Goal: Task Accomplishment & Management: Use online tool/utility

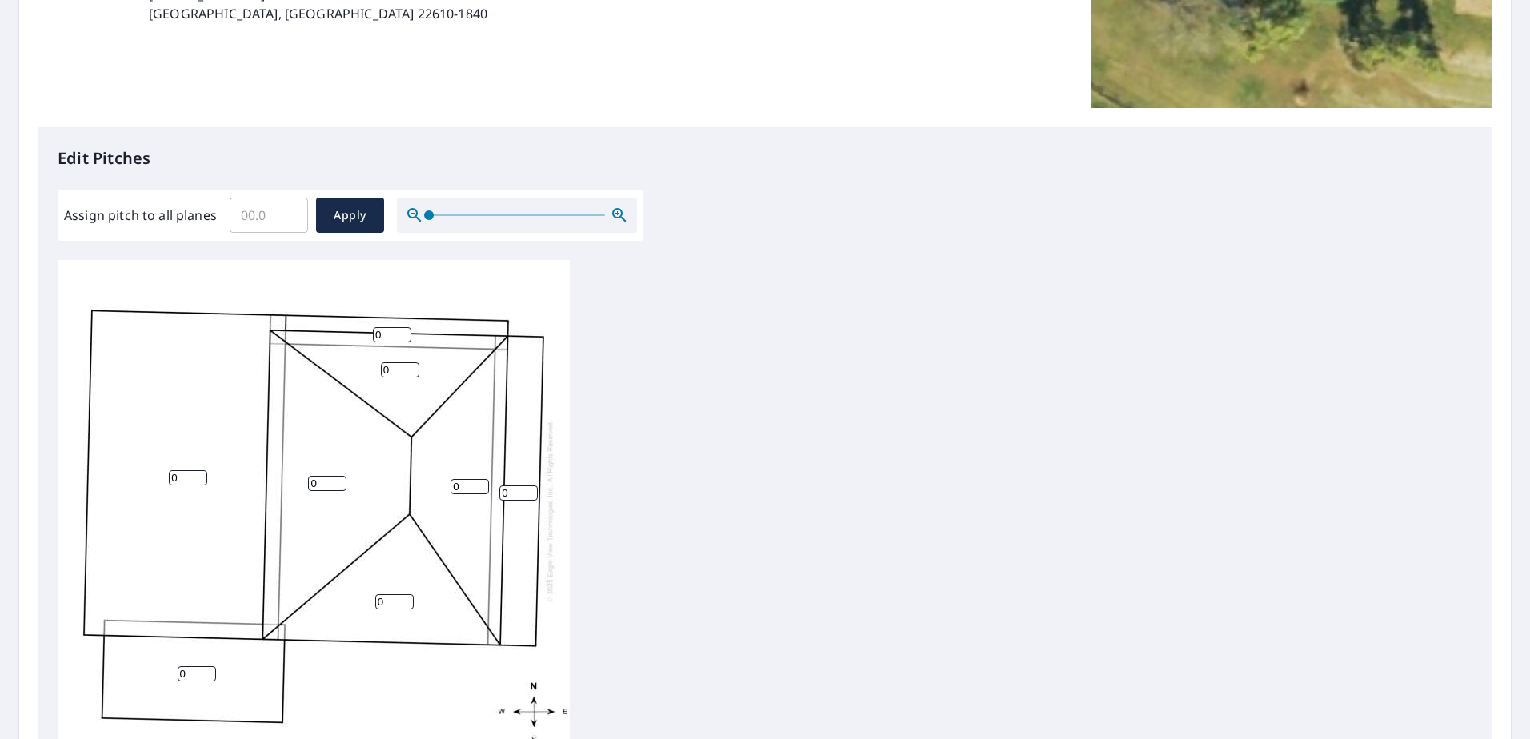
scroll to position [306, 0]
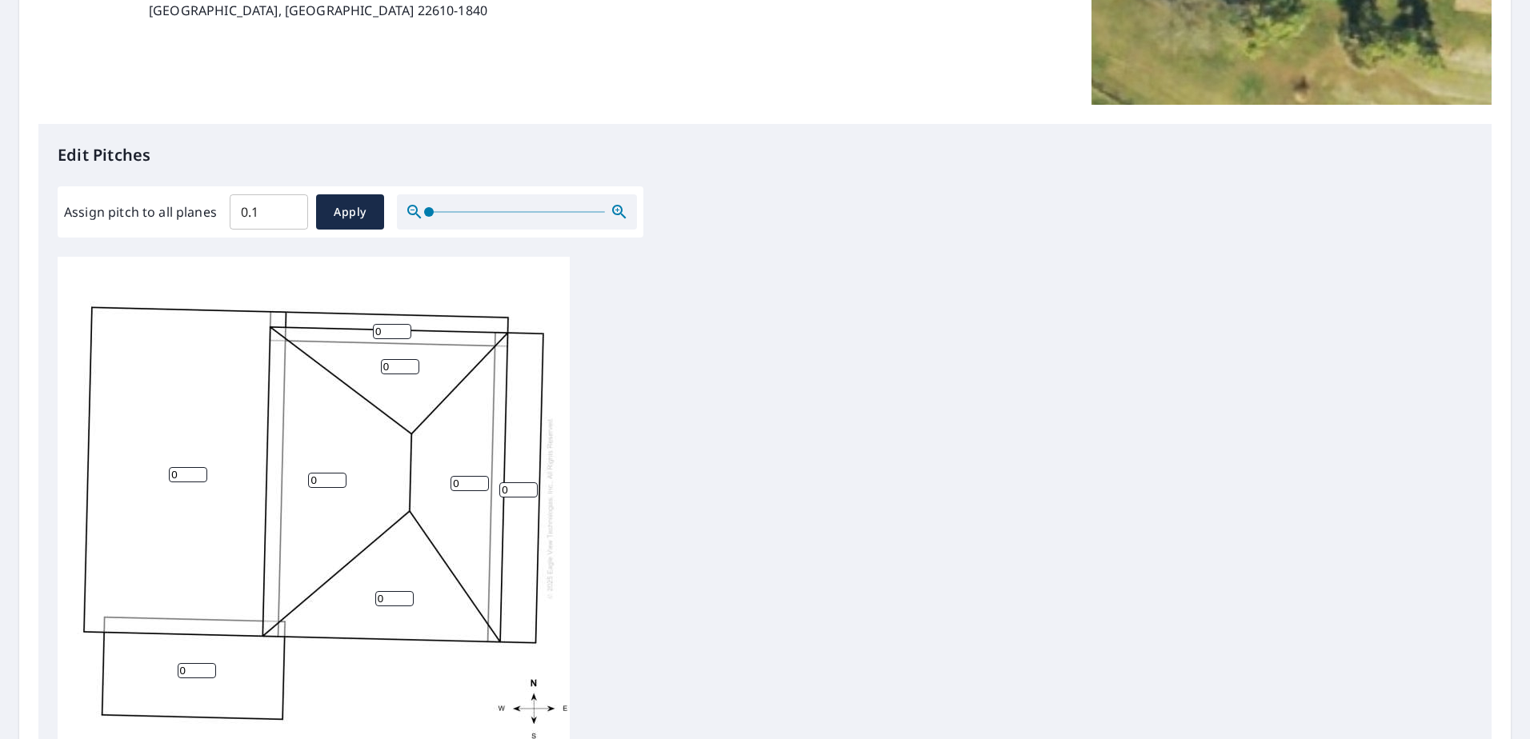
click at [288, 210] on input "0.1" at bounding box center [269, 212] width 78 height 45
click at [288, 209] on input "0.2" at bounding box center [269, 212] width 78 height 45
click at [288, 209] on input "0.3" at bounding box center [269, 212] width 78 height 45
click at [288, 209] on input "0.4" at bounding box center [269, 212] width 78 height 45
click at [288, 209] on input "0.5" at bounding box center [269, 212] width 78 height 45
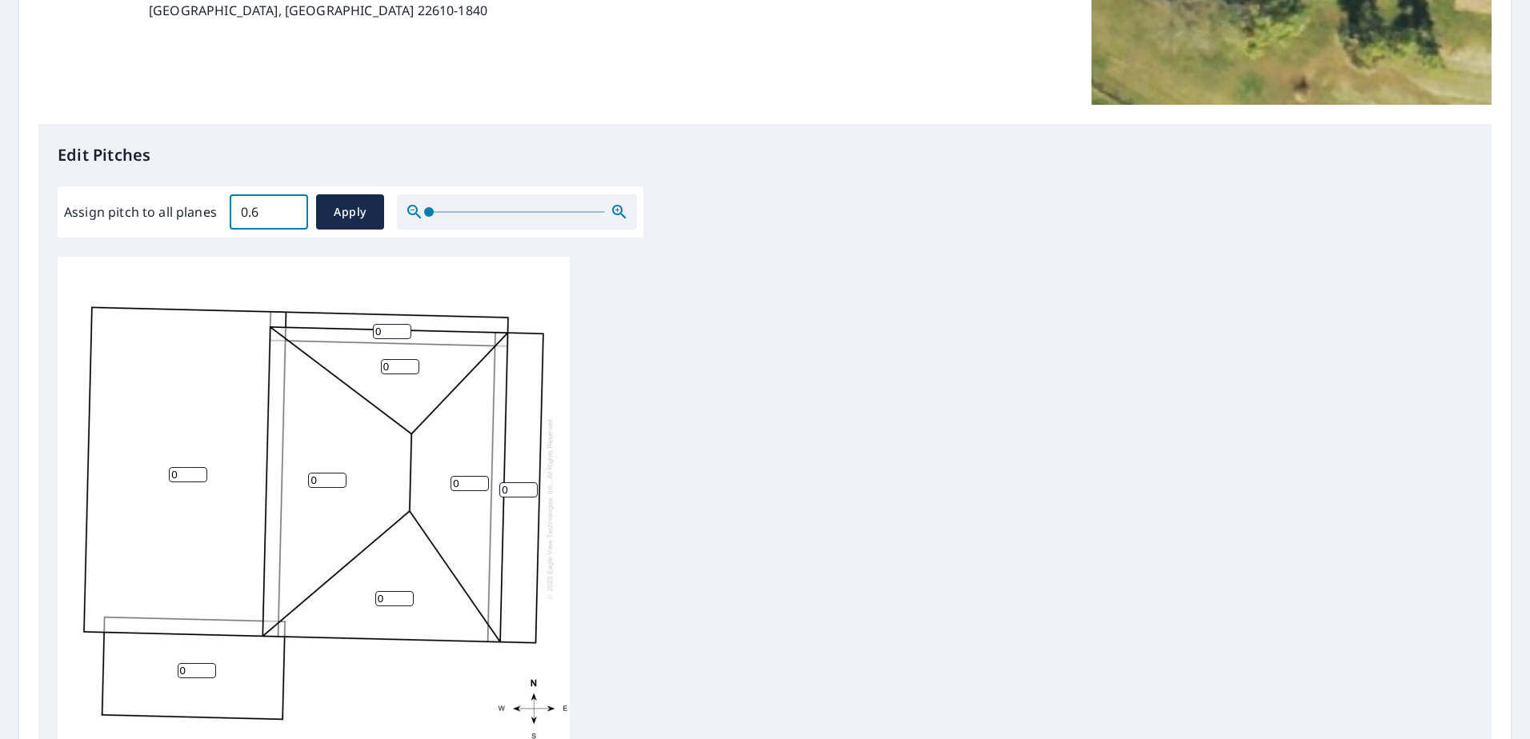
click at [288, 209] on input "0.6" at bounding box center [269, 212] width 78 height 45
click at [288, 209] on input "0.7" at bounding box center [269, 212] width 78 height 45
click at [288, 209] on input "0.8" at bounding box center [269, 212] width 78 height 45
click at [288, 209] on input "0.9" at bounding box center [269, 212] width 78 height 45
click at [288, 209] on input "1" at bounding box center [269, 212] width 78 height 45
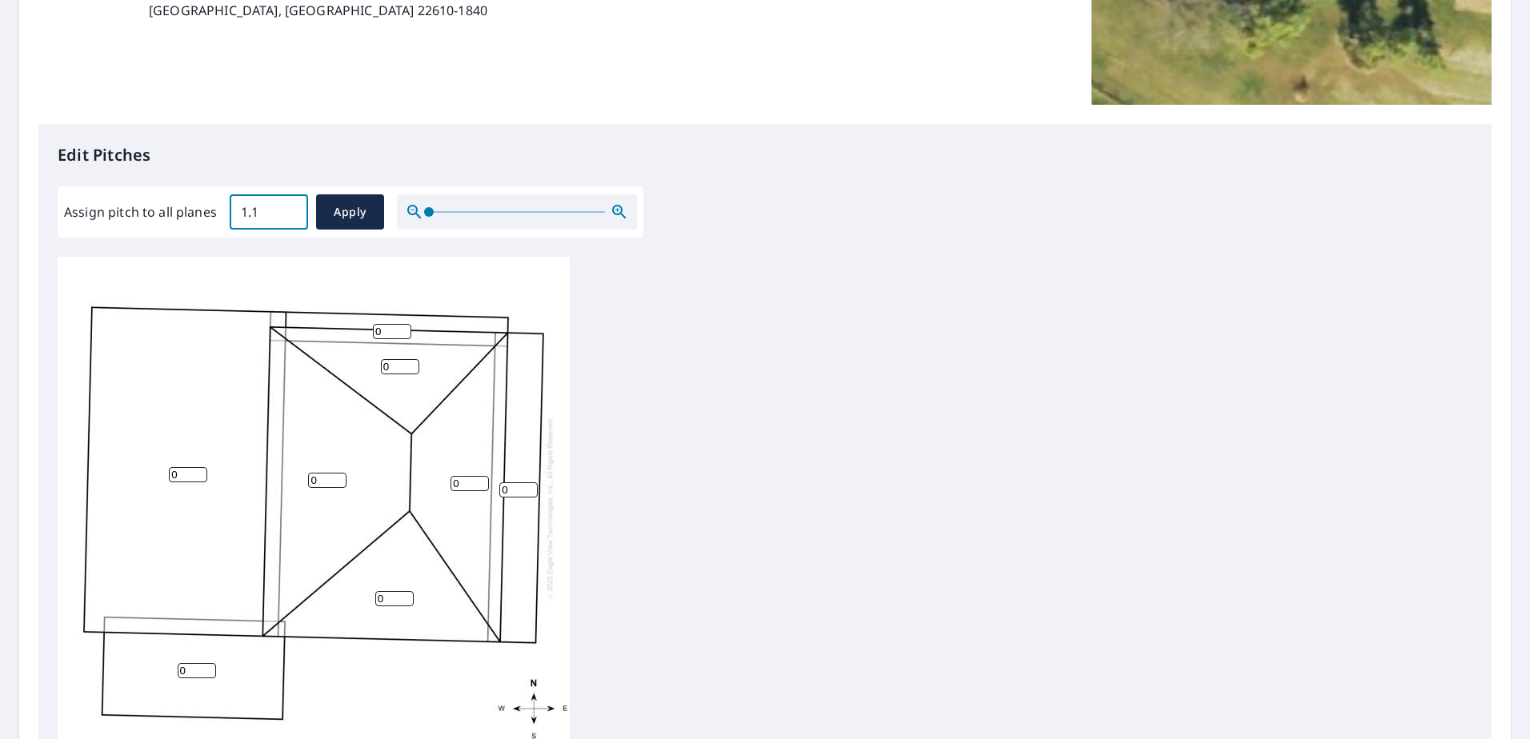
click at [288, 209] on input "1.1" at bounding box center [269, 212] width 78 height 45
click at [288, 209] on input "1.2" at bounding box center [269, 212] width 78 height 45
click at [288, 209] on input "1.3" at bounding box center [269, 212] width 78 height 45
click at [288, 209] on input "4.8" at bounding box center [269, 212] width 78 height 45
click at [286, 209] on input "4.9" at bounding box center [269, 212] width 78 height 45
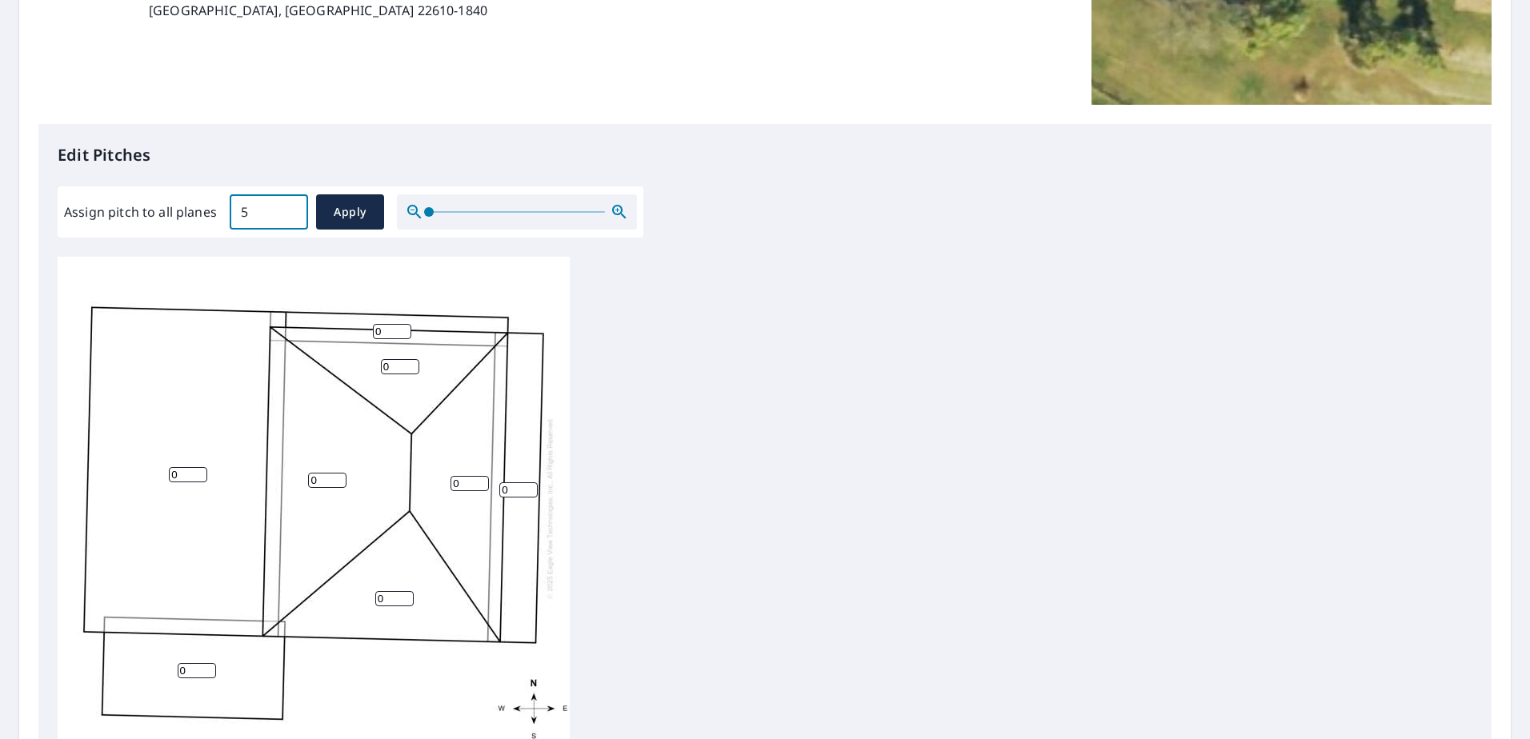
type input "5"
click at [286, 209] on input "5" at bounding box center [269, 212] width 78 height 45
click at [331, 210] on span "Apply" at bounding box center [350, 212] width 42 height 20
type input "5"
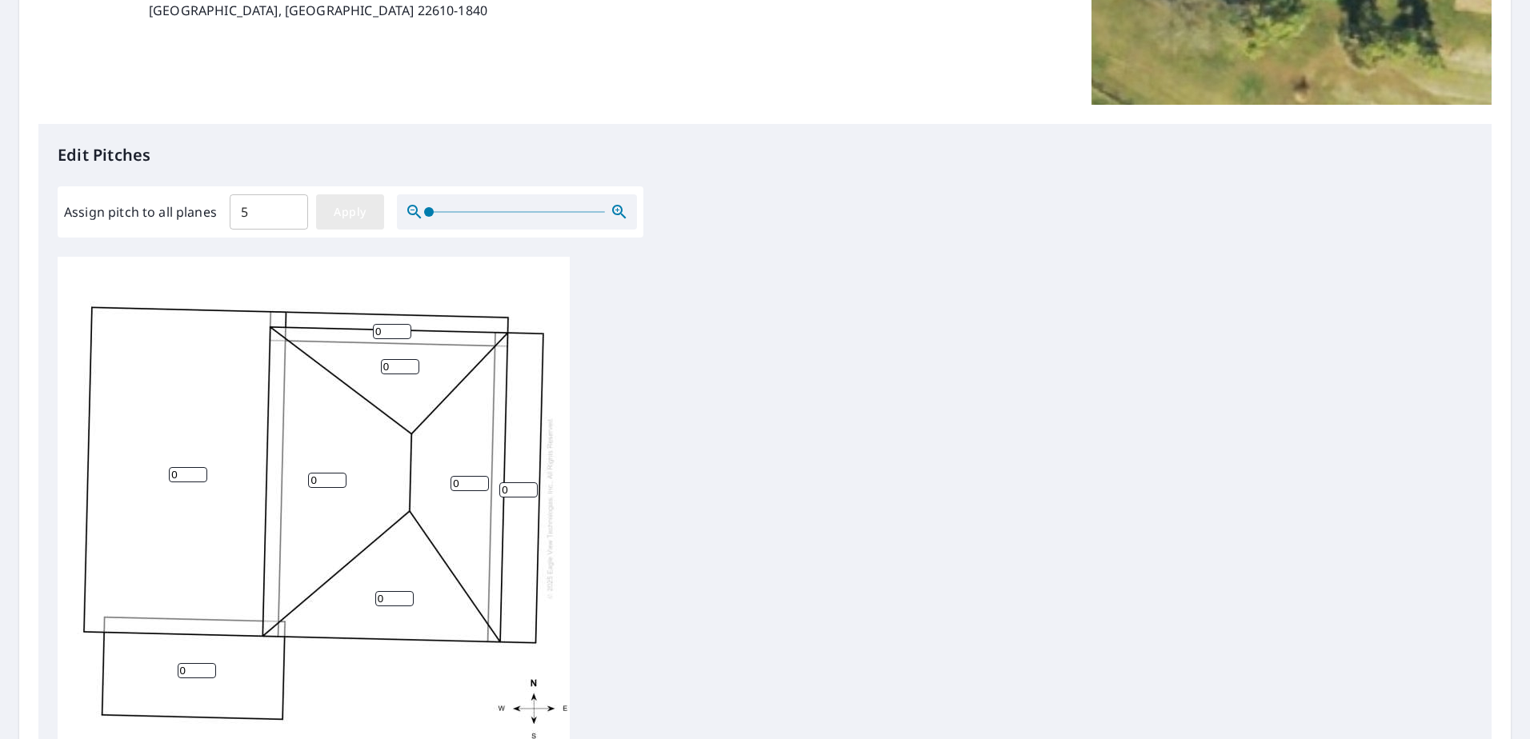
type input "5"
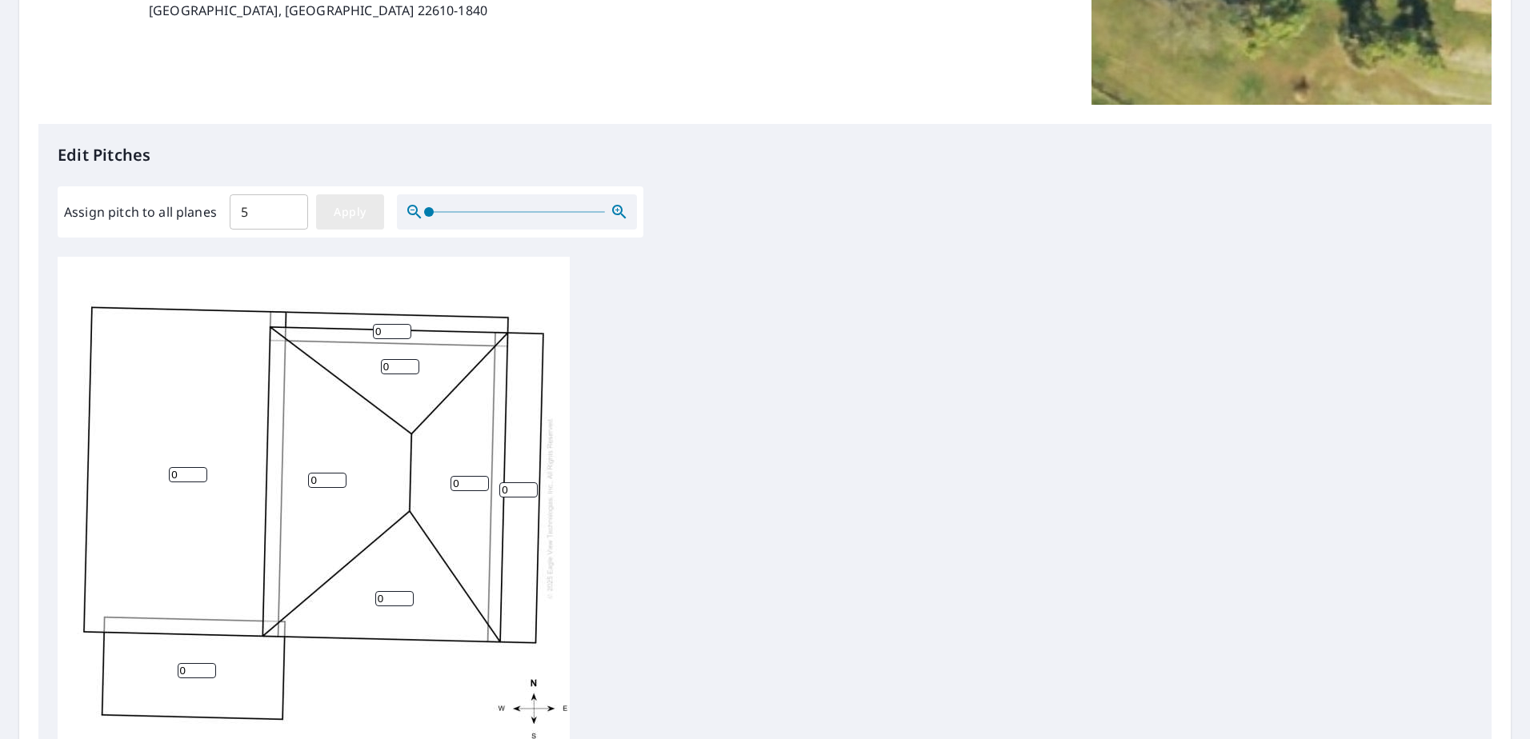
type input "5"
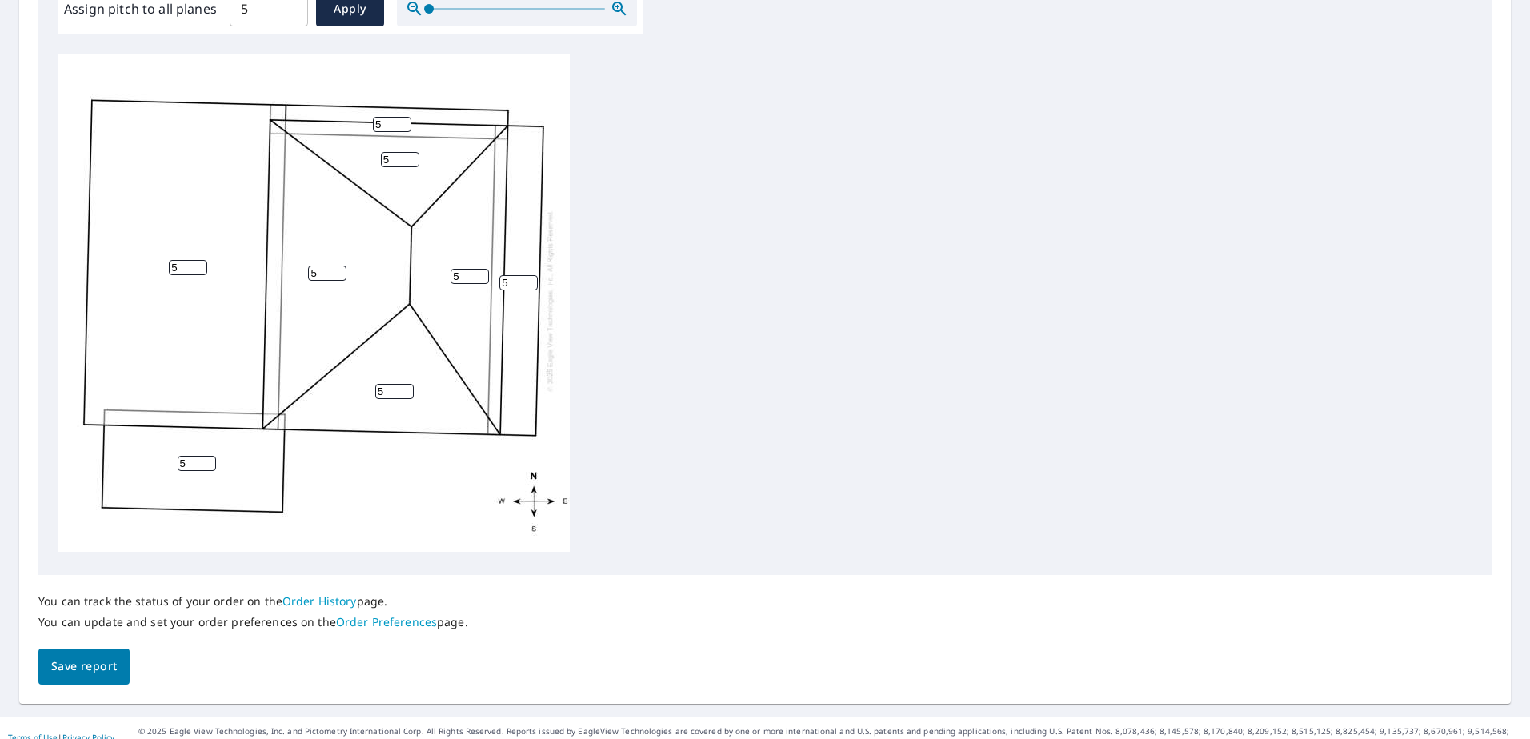
scroll to position [511, 0]
click at [87, 671] on span "Save report" at bounding box center [84, 665] width 66 height 20
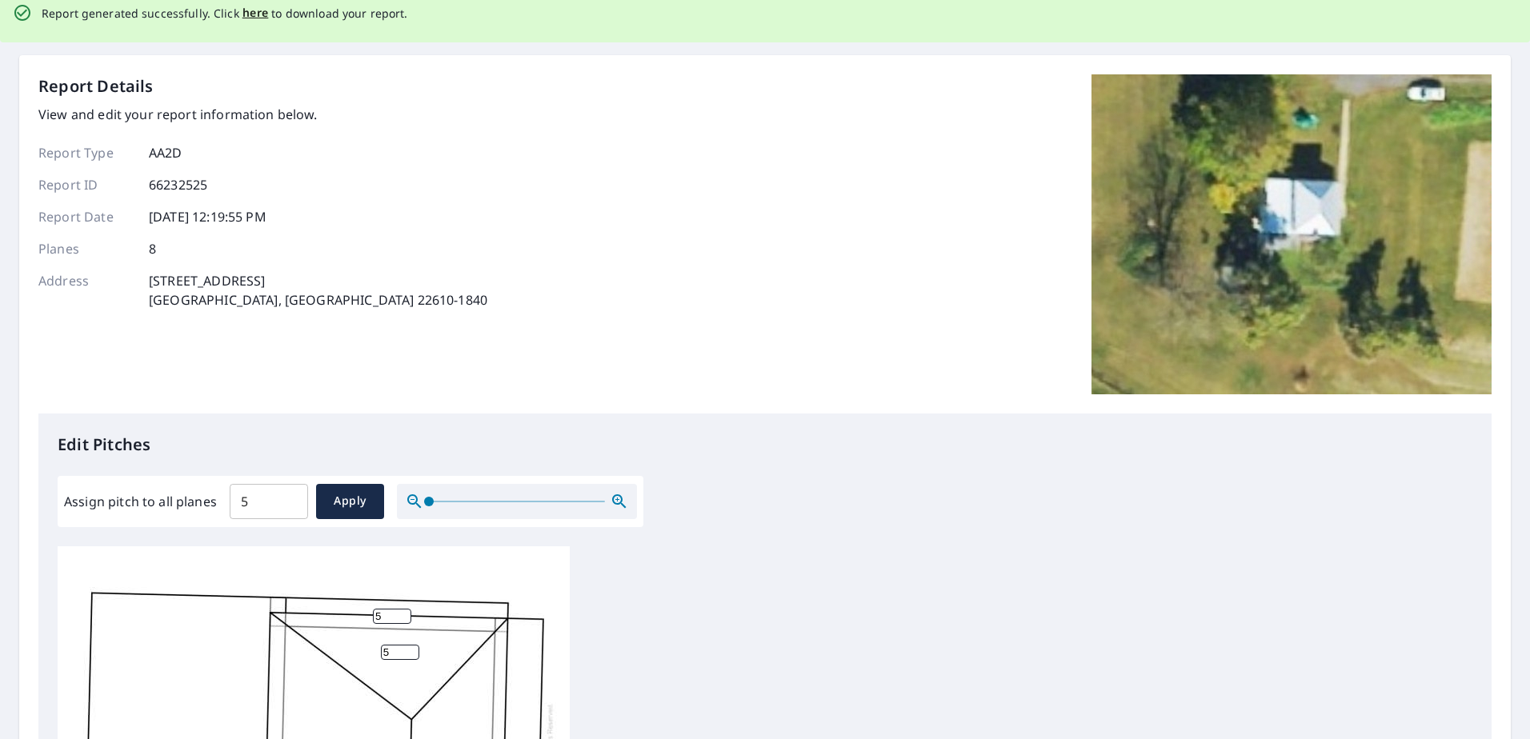
scroll to position [0, 0]
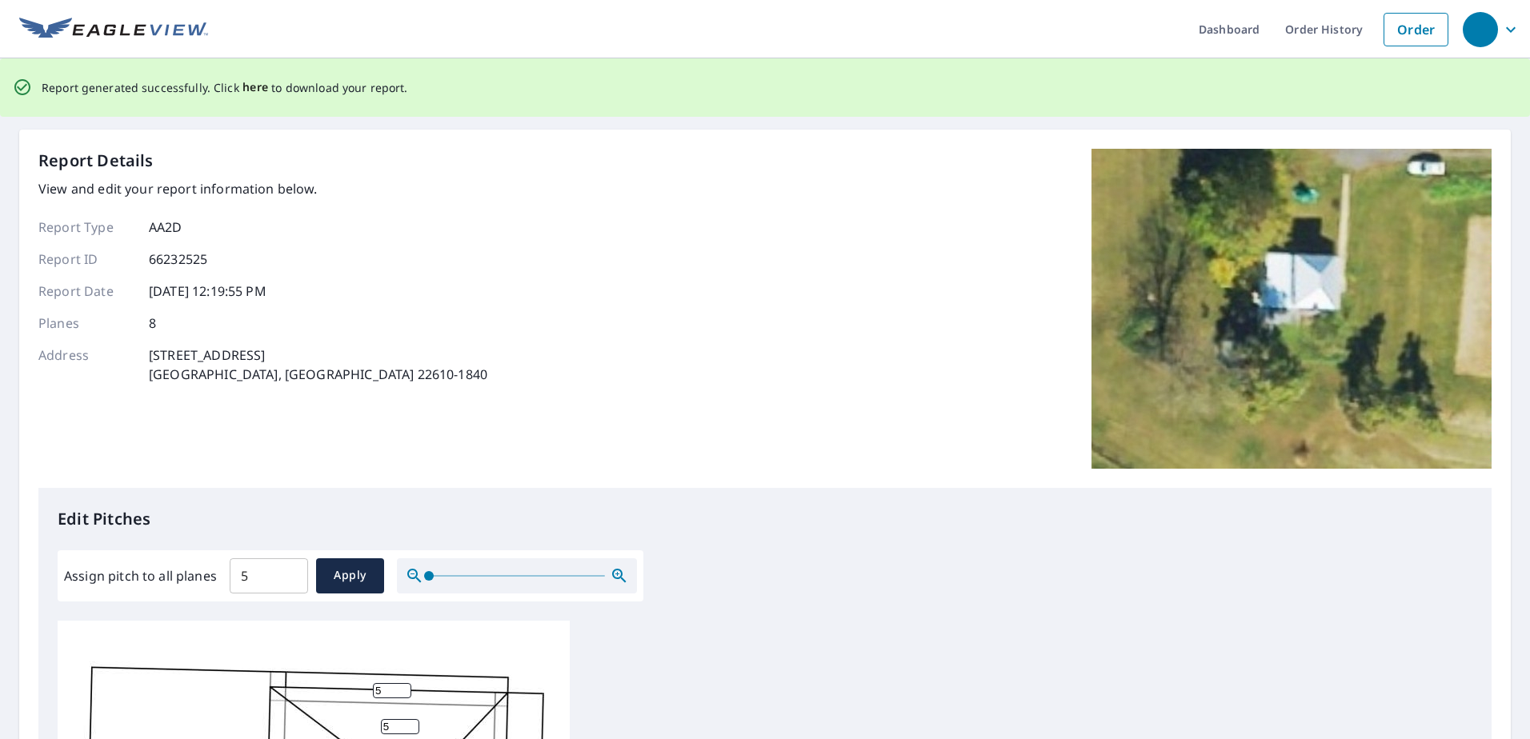
click at [246, 88] on span "here" at bounding box center [255, 88] width 26 height 20
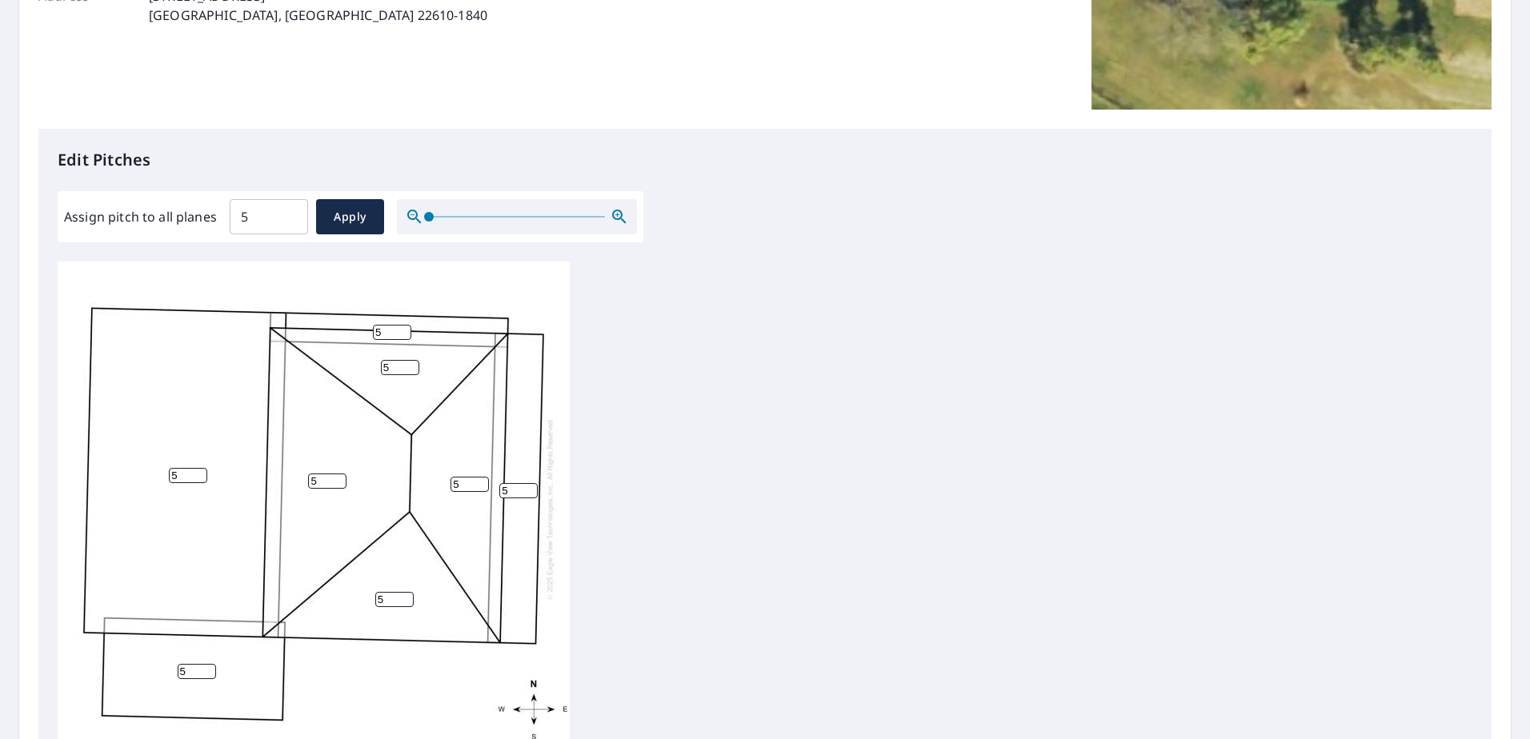
scroll to position [380, 0]
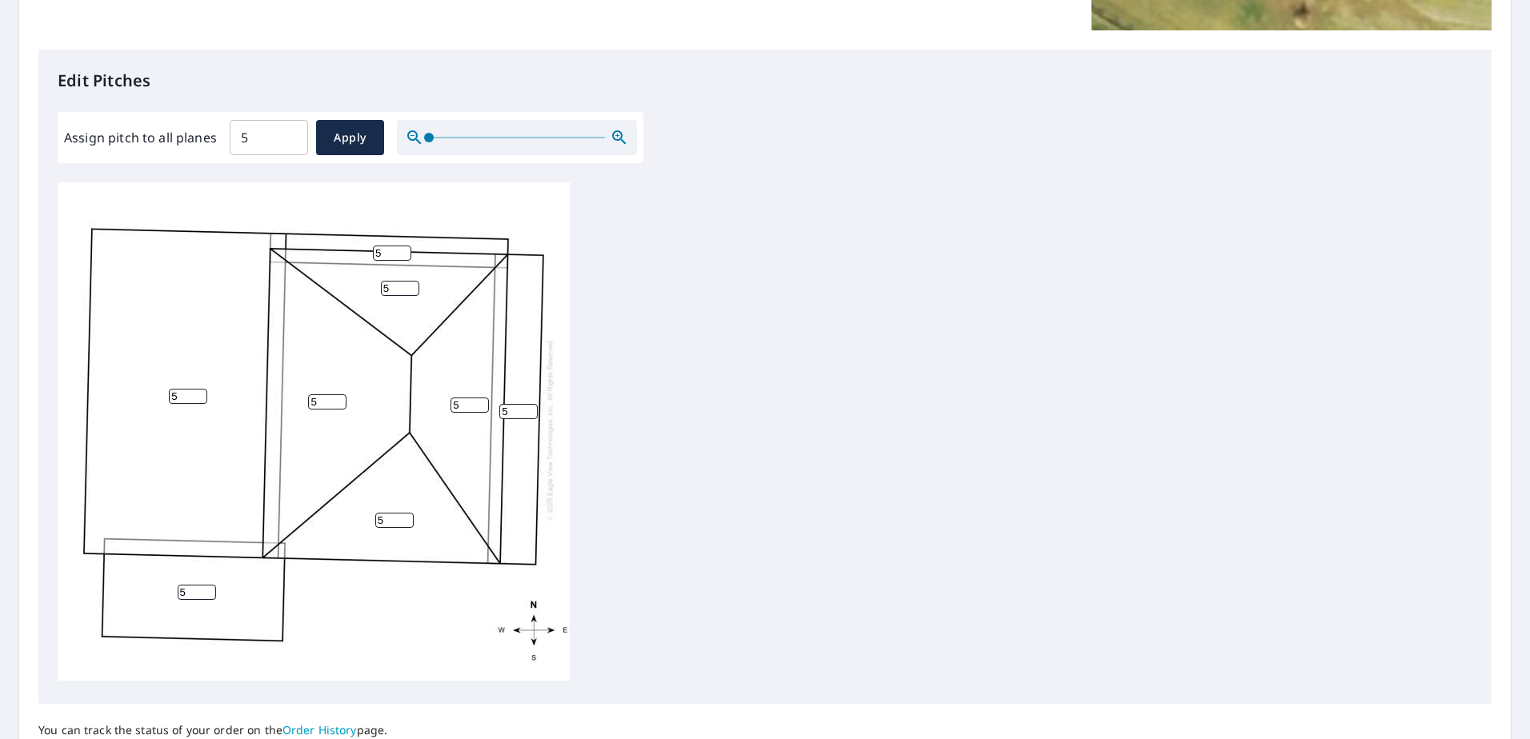
click at [186, 585] on input "5" at bounding box center [197, 592] width 38 height 15
drag, startPoint x: 186, startPoint y: 578, endPoint x: 178, endPoint y: 580, distance: 8.4
click at [178, 585] on input "5" at bounding box center [197, 592] width 38 height 15
type input "0"
